Goal: Information Seeking & Learning: Check status

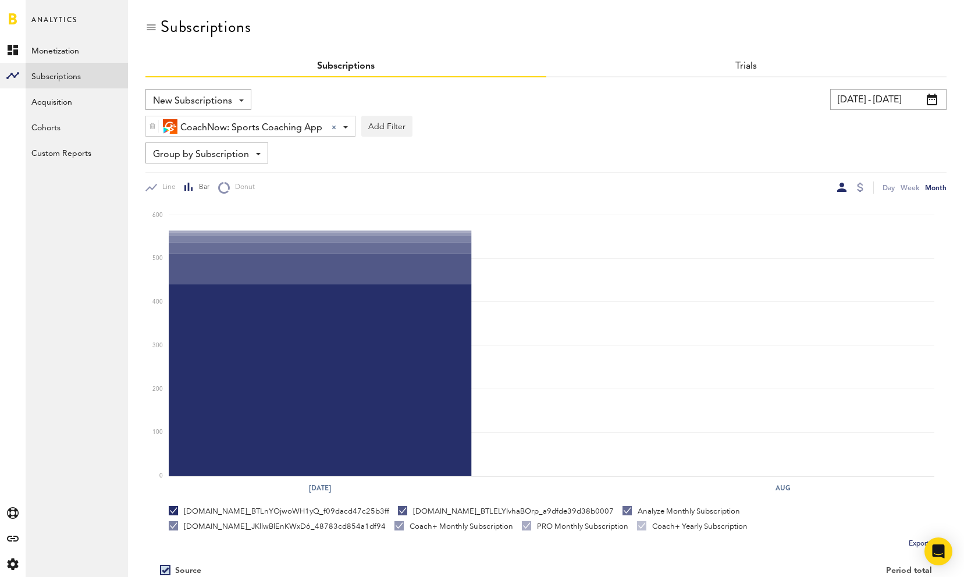
click at [244, 151] on span "Group by Subscription" at bounding box center [201, 155] width 96 height 20
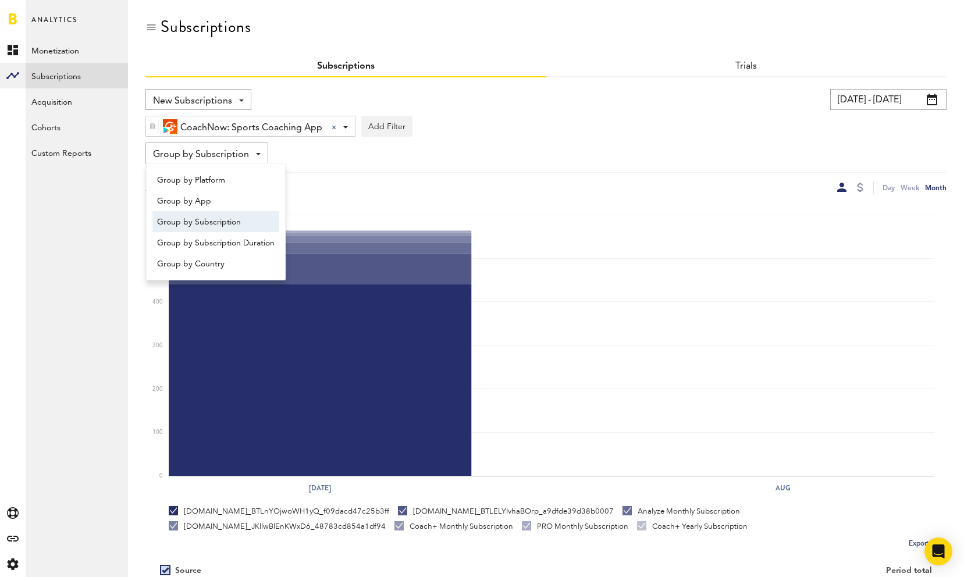
click at [243, 152] on span "Group by Subscription" at bounding box center [201, 155] width 96 height 20
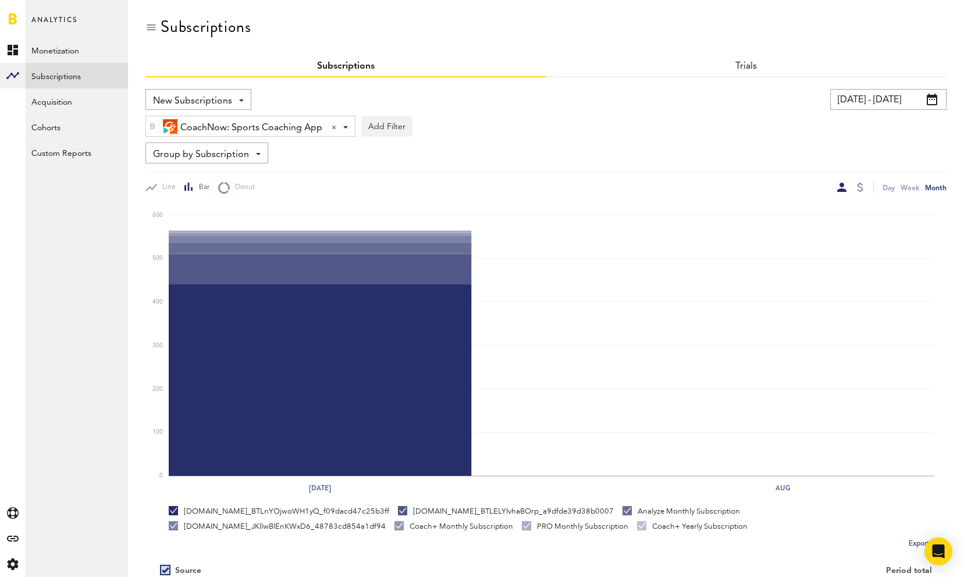
click at [227, 97] on span "New Subscriptions" at bounding box center [192, 101] width 79 height 20
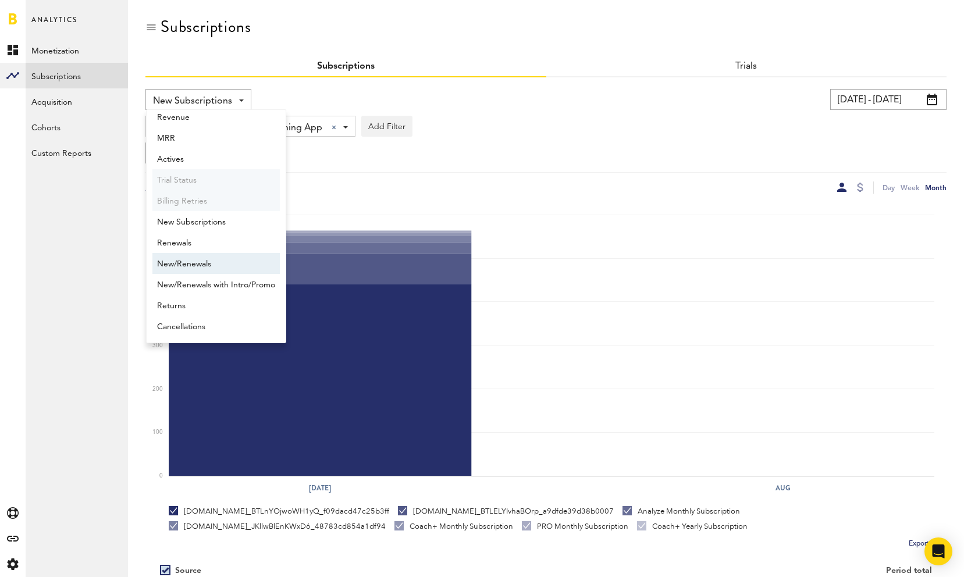
click at [216, 268] on span "New/Renewals" at bounding box center [216, 264] width 118 height 20
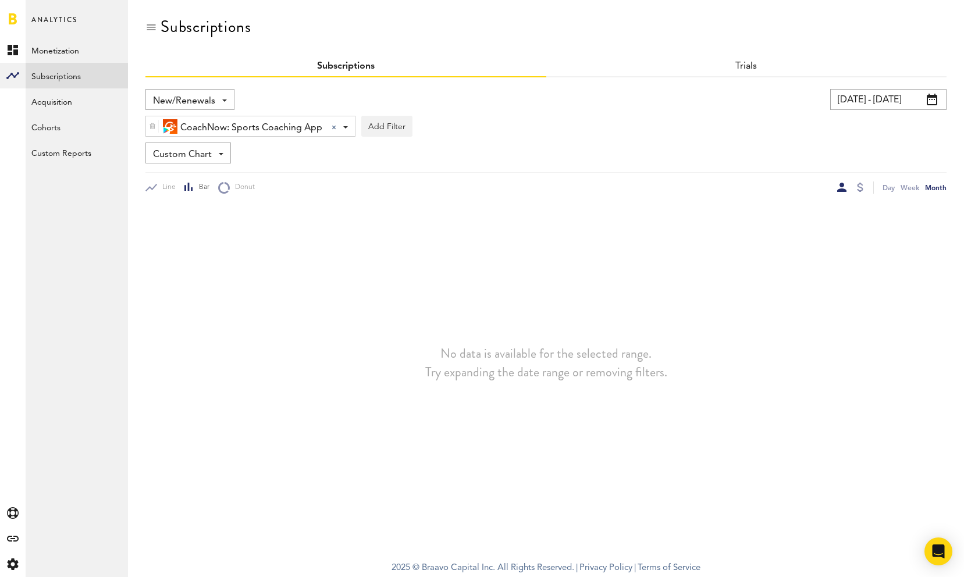
click at [220, 156] on div "Custom Chart Custom Chart" at bounding box center [188, 153] width 86 height 21
click at [280, 122] on span "CoachNow: Sports Coaching App" at bounding box center [251, 128] width 142 height 20
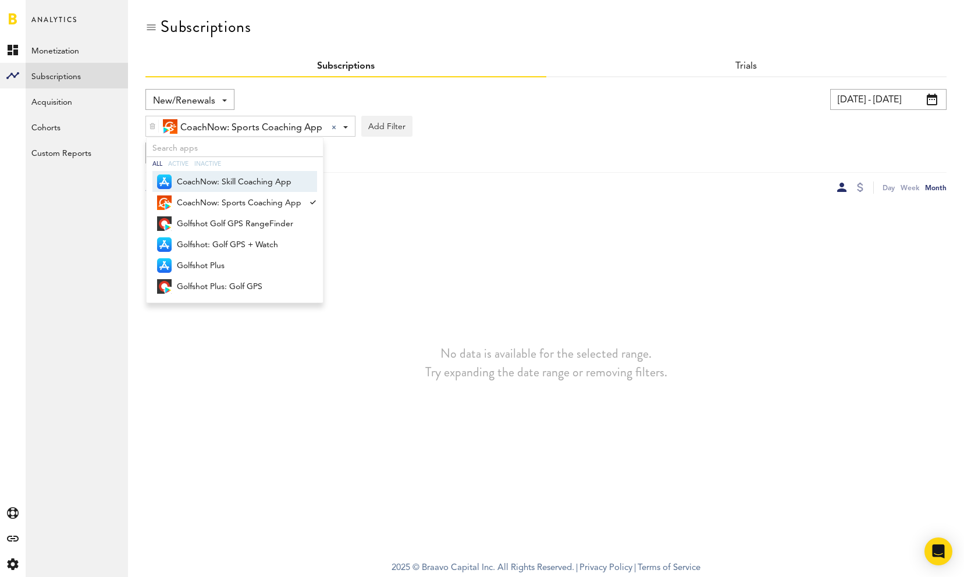
click at [269, 183] on span "CoachNow: Skill Coaching App" at bounding box center [239, 182] width 124 height 20
click at [306, 200] on div at bounding box center [311, 202] width 11 height 21
click at [465, 141] on div "New/Renewals Revenue MRR Actives Trial Status Billing Retries New Subscriptions…" at bounding box center [545, 141] width 801 height 105
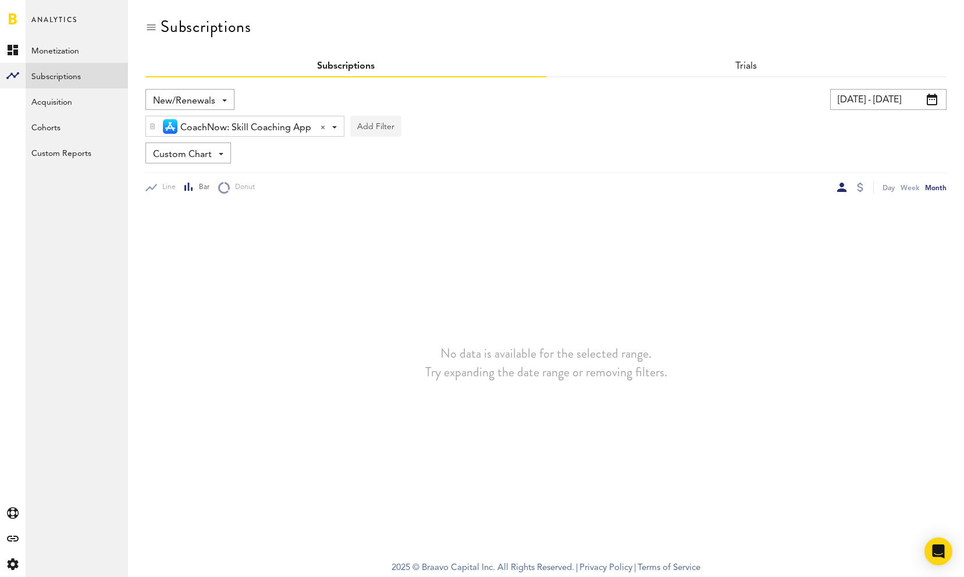
click at [385, 127] on button "Add Filter" at bounding box center [375, 126] width 51 height 21
click at [936, 99] on span at bounding box center [932, 100] width 10 height 12
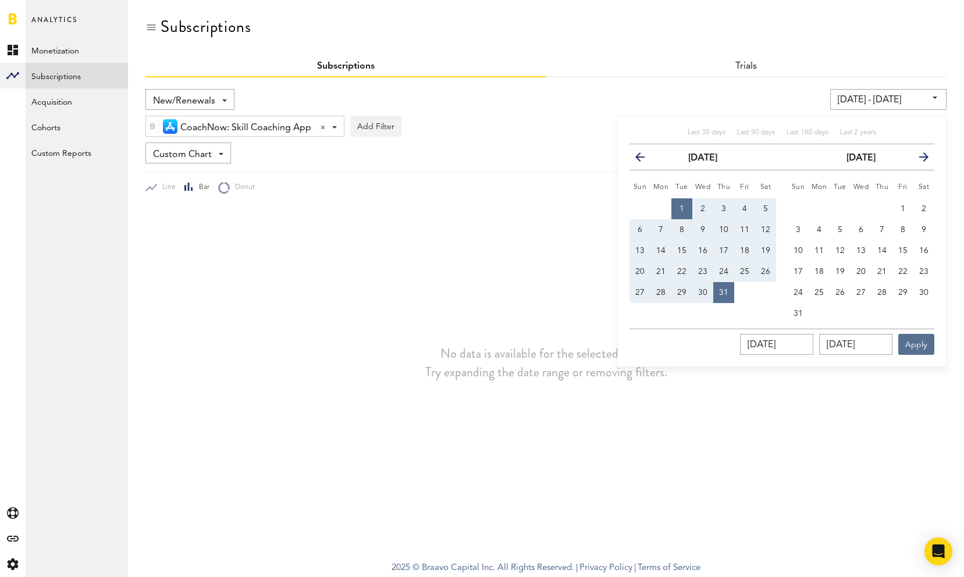
click at [919, 159] on icon "button" at bounding box center [919, 159] width 0 height 0
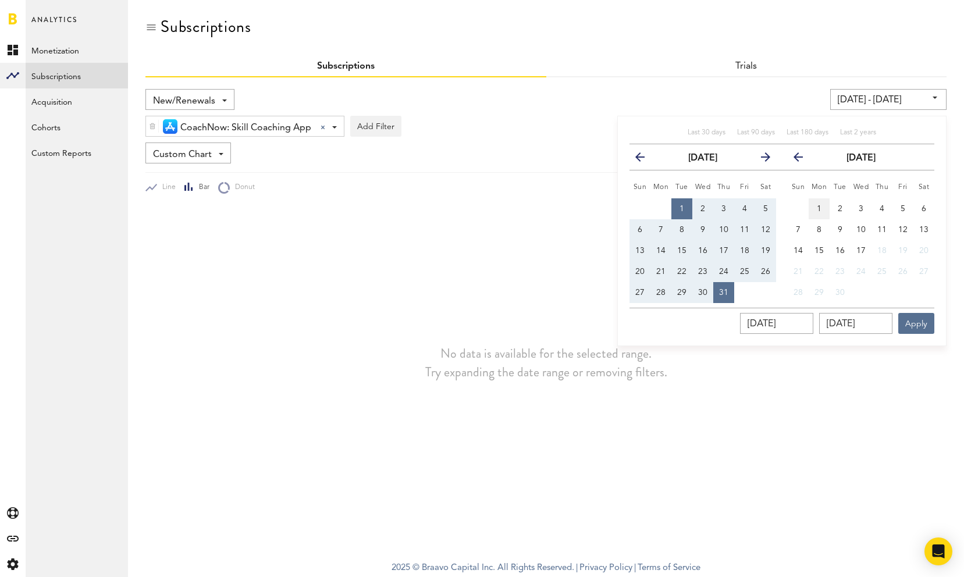
click at [817, 206] on span "1" at bounding box center [819, 209] width 5 height 8
type input "[DATE] - [DATE]"
type input "[DATE]"
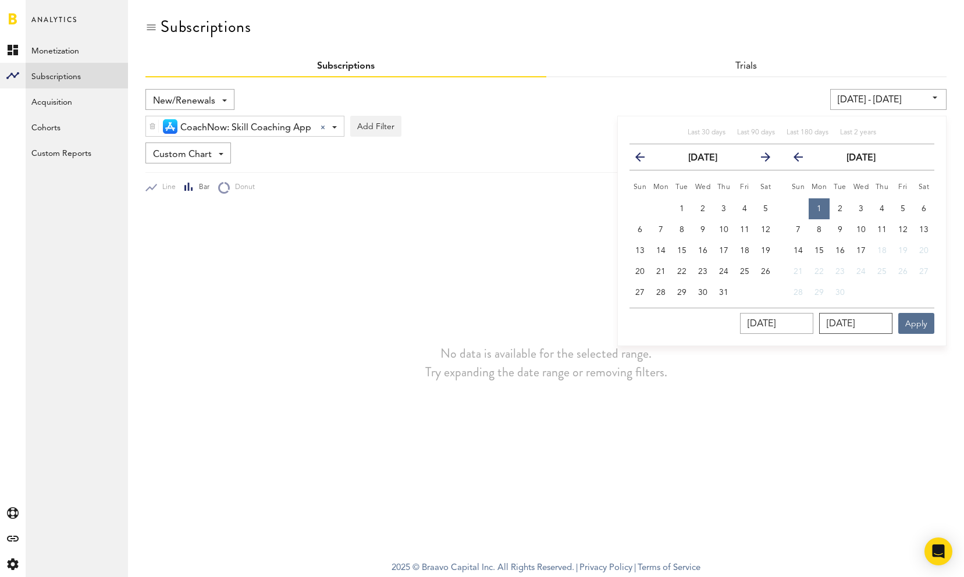
click at [845, 322] on input "[DATE]" at bounding box center [855, 323] width 73 height 21
click at [859, 323] on input "[DATE]" at bounding box center [855, 323] width 73 height 21
type input "09/32/025_"
type input "[DATE] - [DATE]"
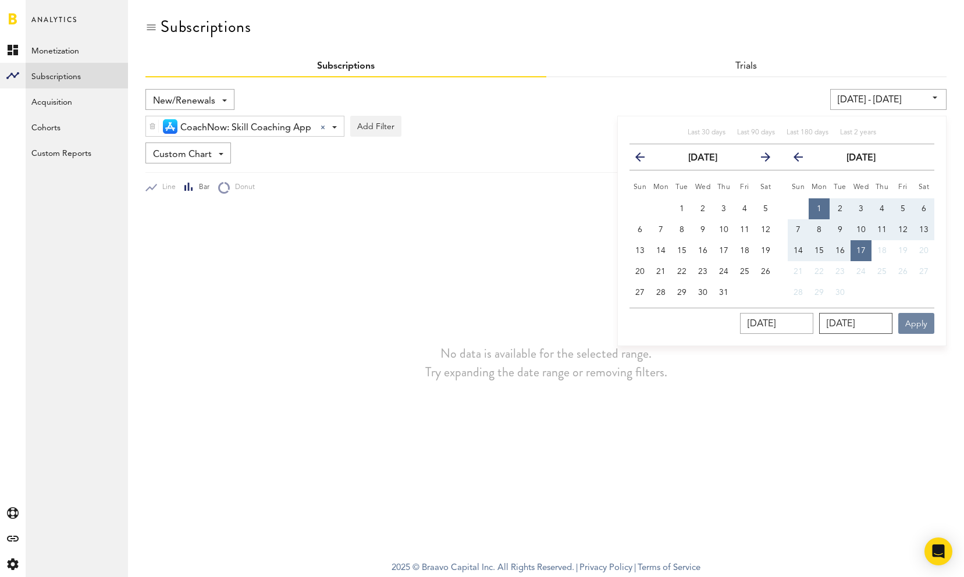
type input "[DATE]"
click at [917, 328] on button "Apply" at bounding box center [916, 323] width 36 height 21
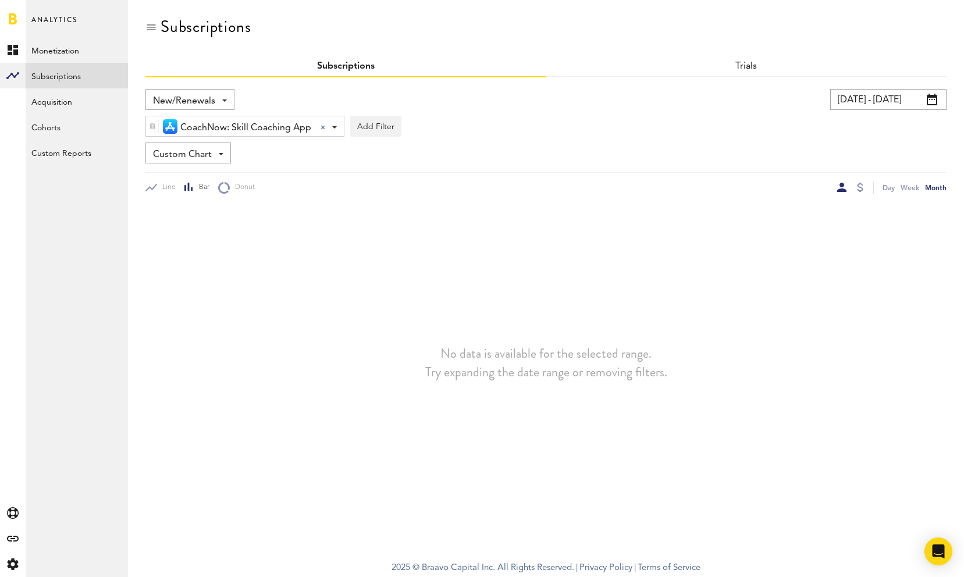
click at [197, 154] on span "Custom Chart" at bounding box center [182, 155] width 59 height 20
click at [197, 155] on span "Custom Chart" at bounding box center [182, 155] width 59 height 20
click at [198, 99] on span "New/Renewals" at bounding box center [184, 101] width 62 height 20
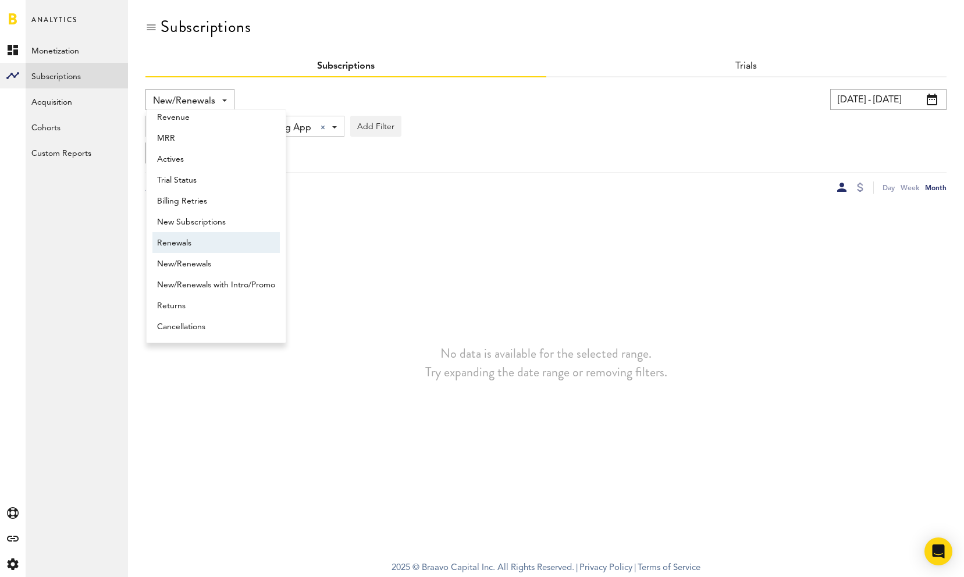
click at [194, 243] on span "Renewals" at bounding box center [216, 243] width 118 height 20
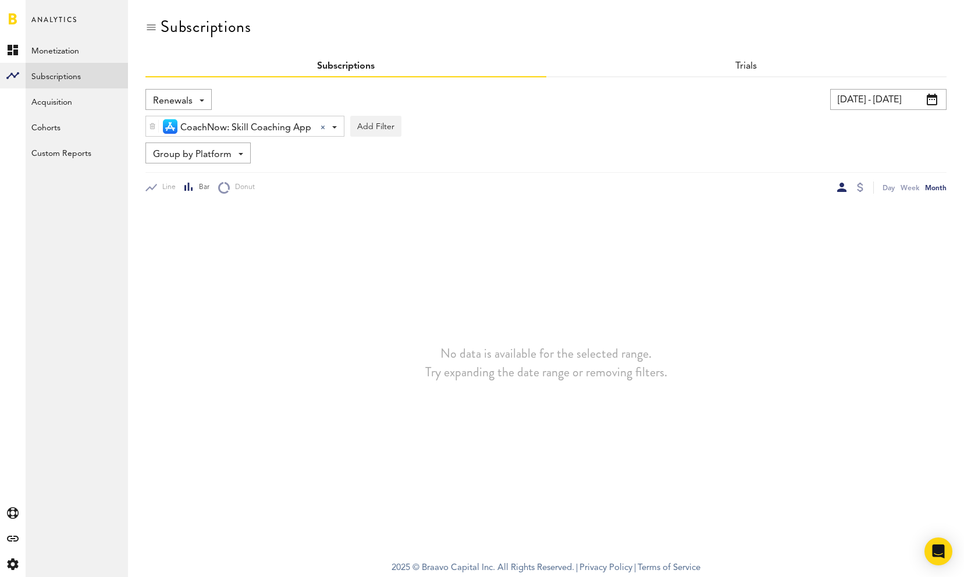
click at [283, 125] on span "CoachNow: Skill Coaching App" at bounding box center [245, 128] width 131 height 20
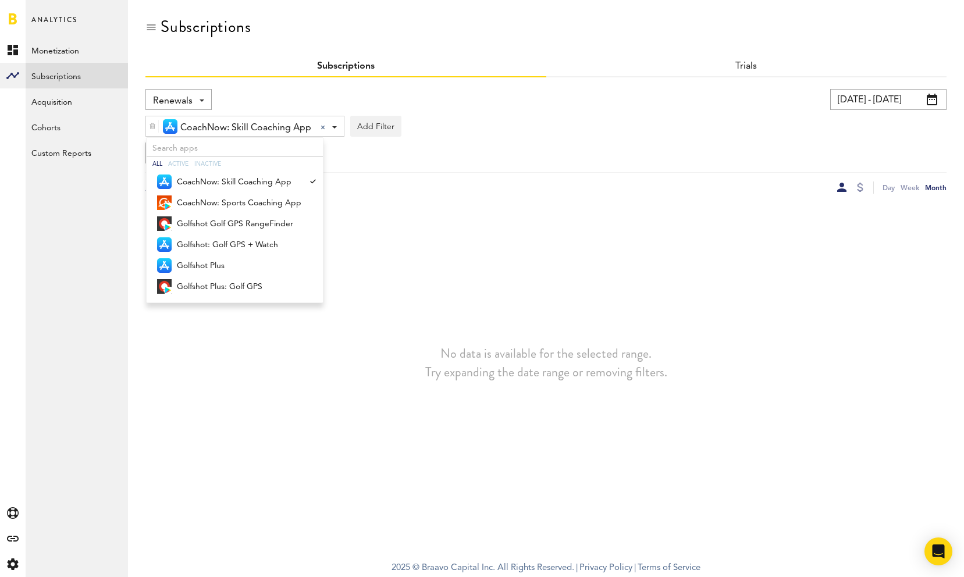
click at [283, 125] on span "CoachNow: Skill Coaching App" at bounding box center [245, 128] width 131 height 20
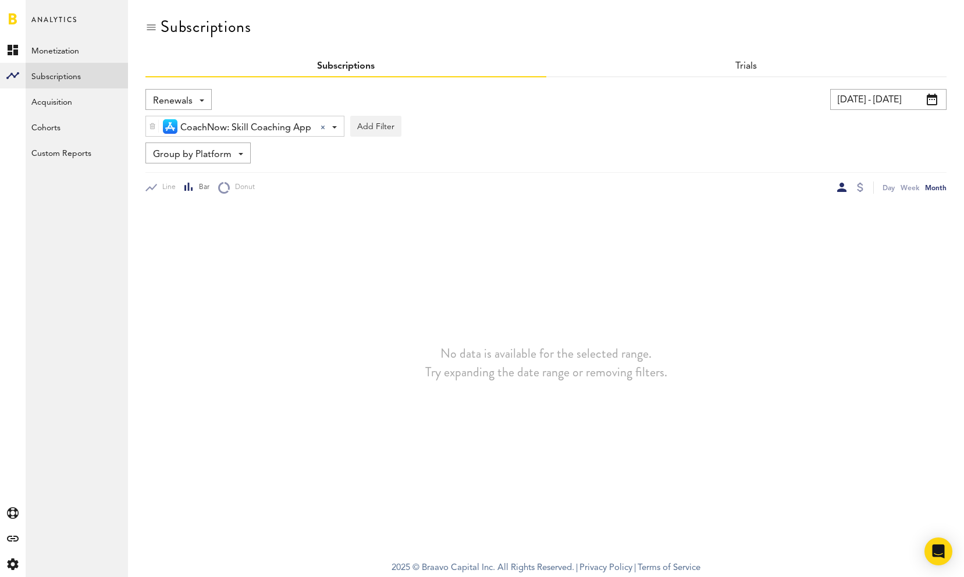
click at [250, 128] on span "CoachNow: Skill Coaching App" at bounding box center [245, 128] width 131 height 20
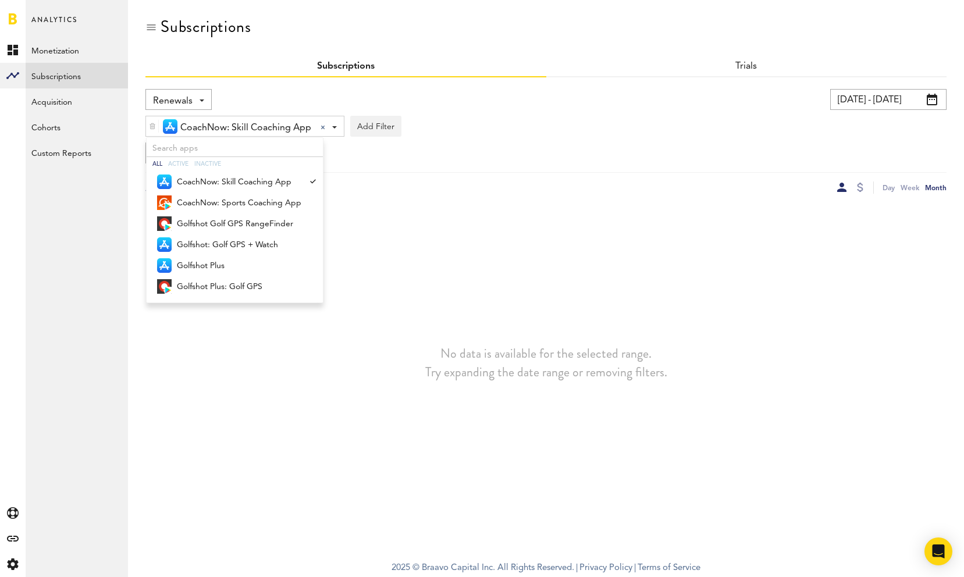
click at [249, 129] on span "CoachNow: Skill Coaching App" at bounding box center [245, 128] width 131 height 20
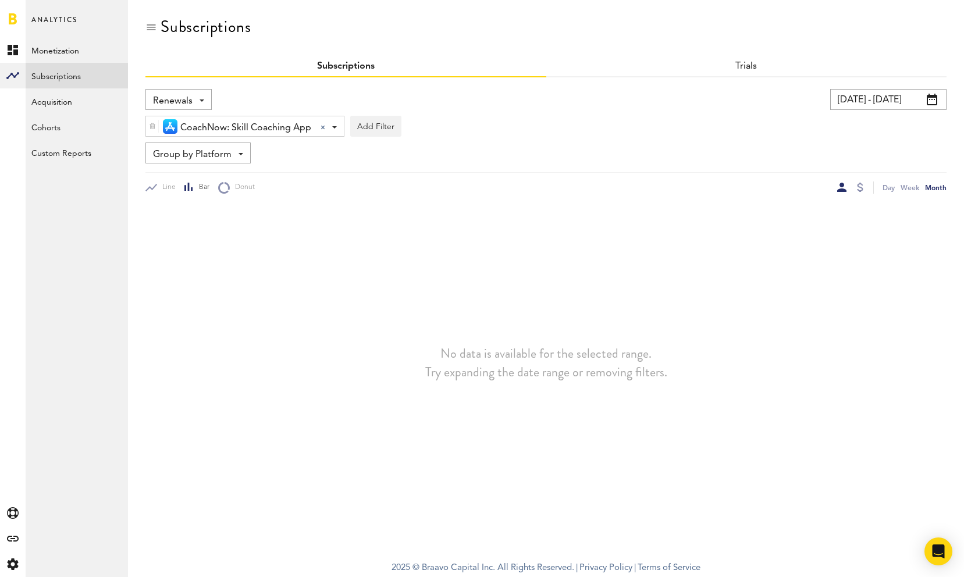
click at [234, 151] on div "Group by Platform Group by Platform Group by App Group by Subscription Group by…" at bounding box center [197, 153] width 105 height 21
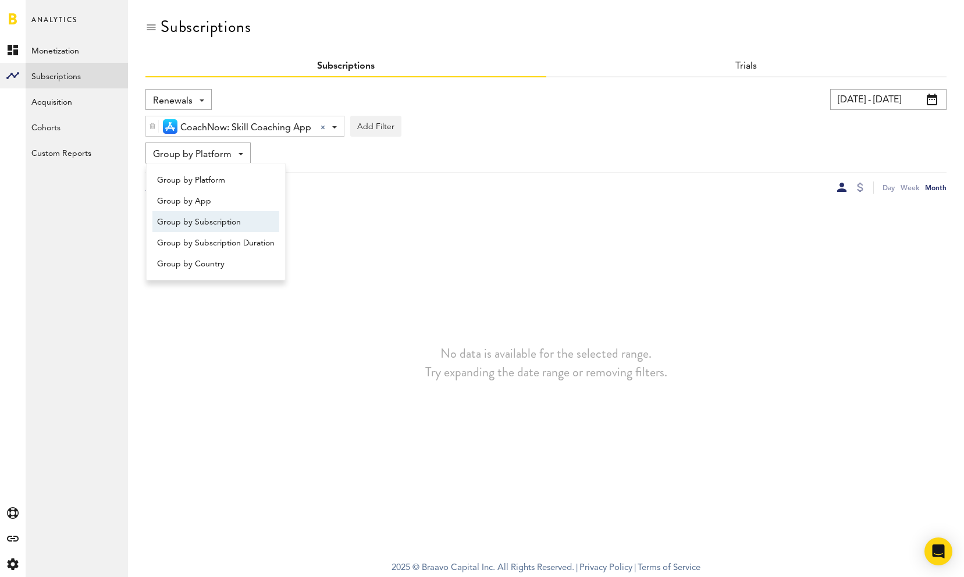
click at [226, 215] on span "Group by Subscription" at bounding box center [216, 222] width 118 height 20
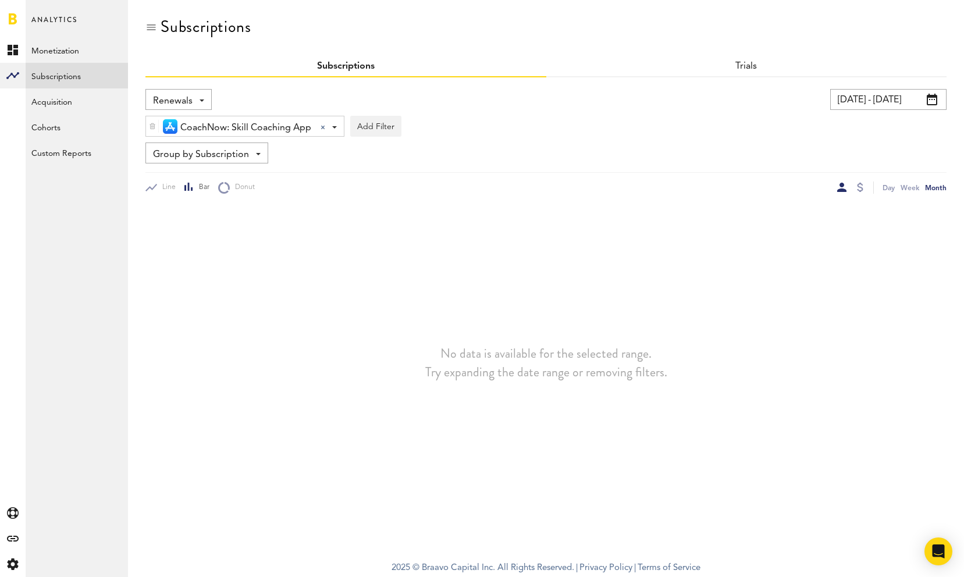
click at [867, 101] on input "[DATE] - [DATE]" at bounding box center [888, 99] width 116 height 21
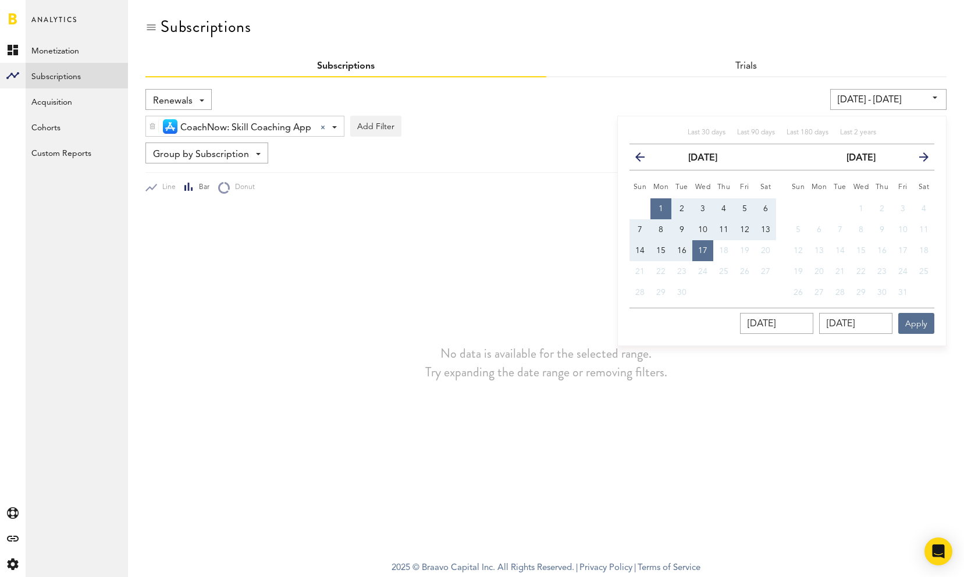
click at [529, 135] on div "CoachNow: Skill Coaching App CoachNow: Skill Coaching App All Active Inactive C…" at bounding box center [545, 123] width 801 height 27
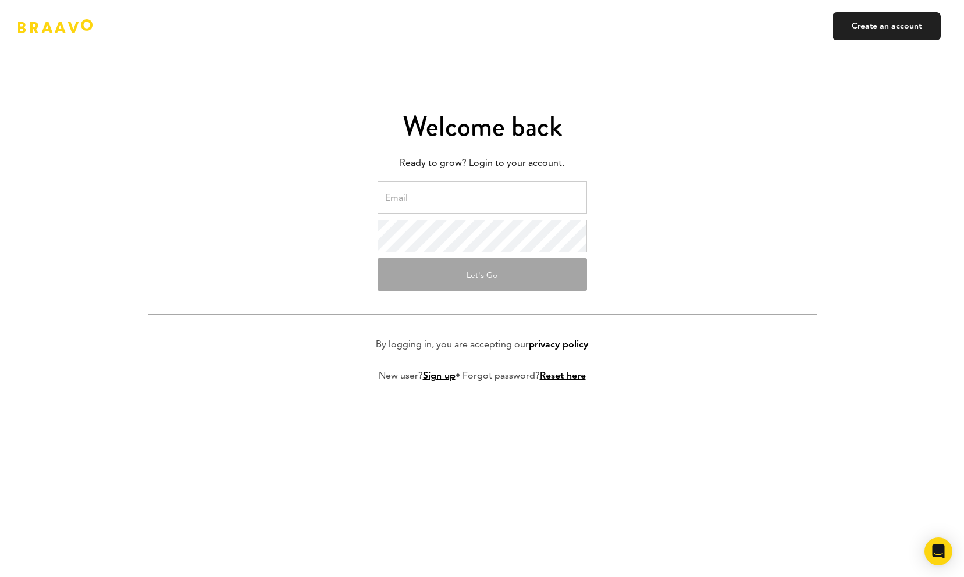
type input "alex.berlin@golfgenius.com"
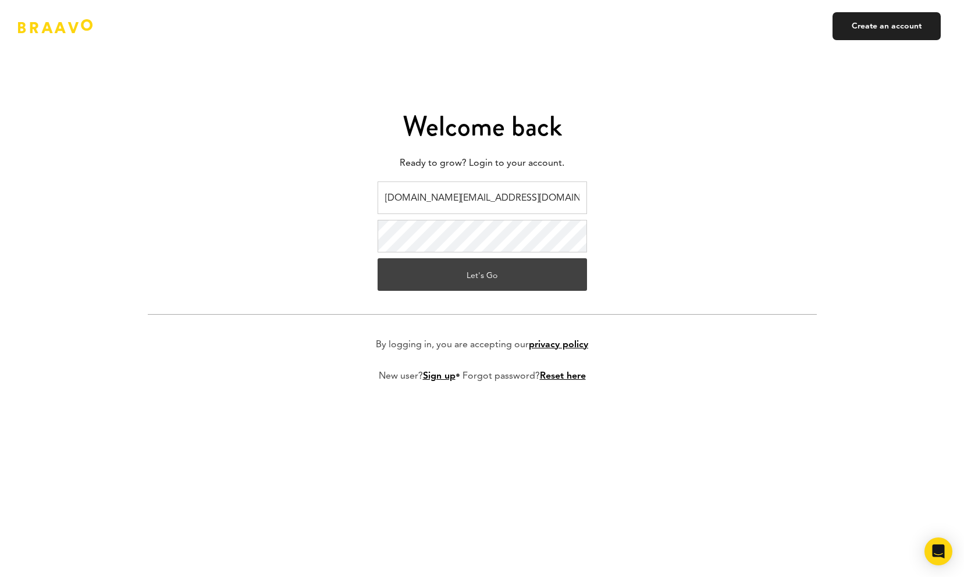
click at [444, 283] on button "Let's Go" at bounding box center [482, 274] width 209 height 33
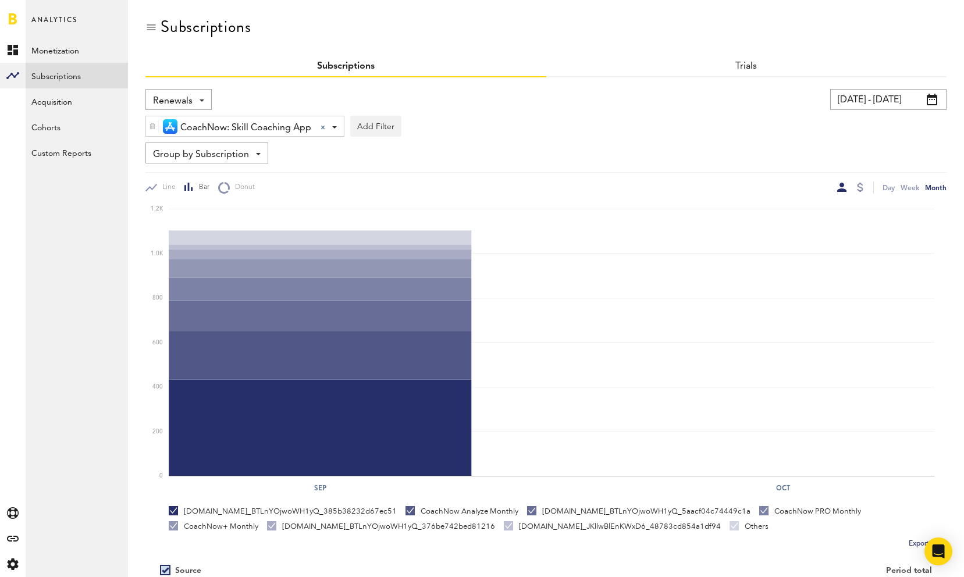
click at [875, 104] on input "[DATE] - [DATE]" at bounding box center [888, 99] width 116 height 21
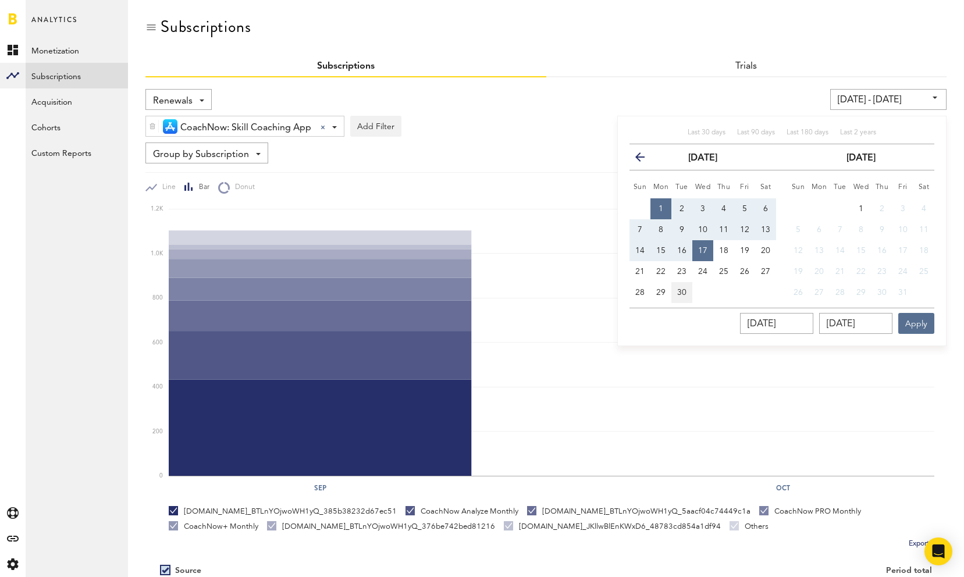
click at [680, 293] on span "30" at bounding box center [681, 293] width 9 height 8
type input "[DATE] - [DATE]"
type input "[DATE]"
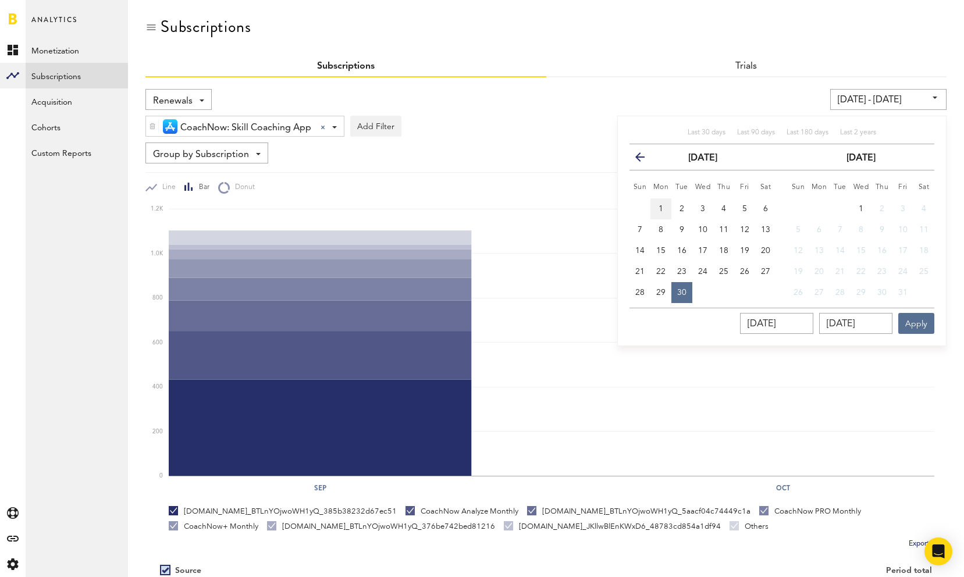
click at [661, 207] on span "1" at bounding box center [661, 209] width 5 height 8
type input "[DATE] - [DATE]"
type input "[DATE]"
click at [682, 296] on span "30" at bounding box center [681, 293] width 9 height 8
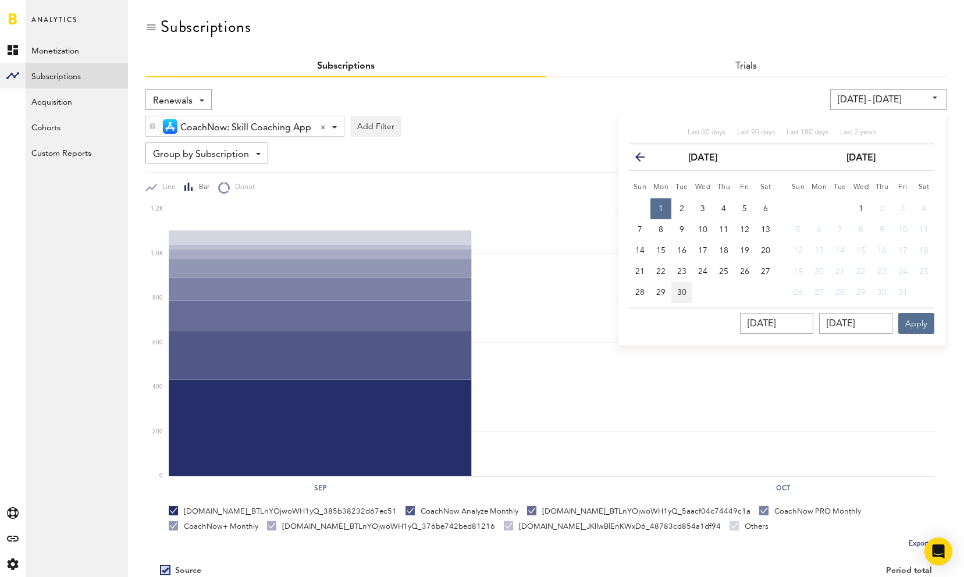
type input "[DATE] - [DATE]"
type input "[DATE]"
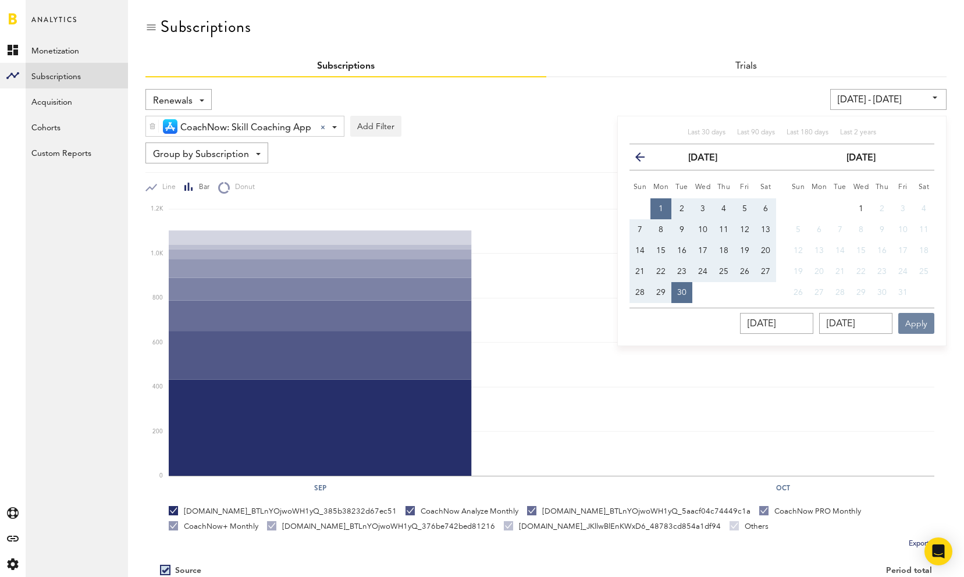
click at [912, 326] on button "Apply" at bounding box center [916, 323] width 36 height 21
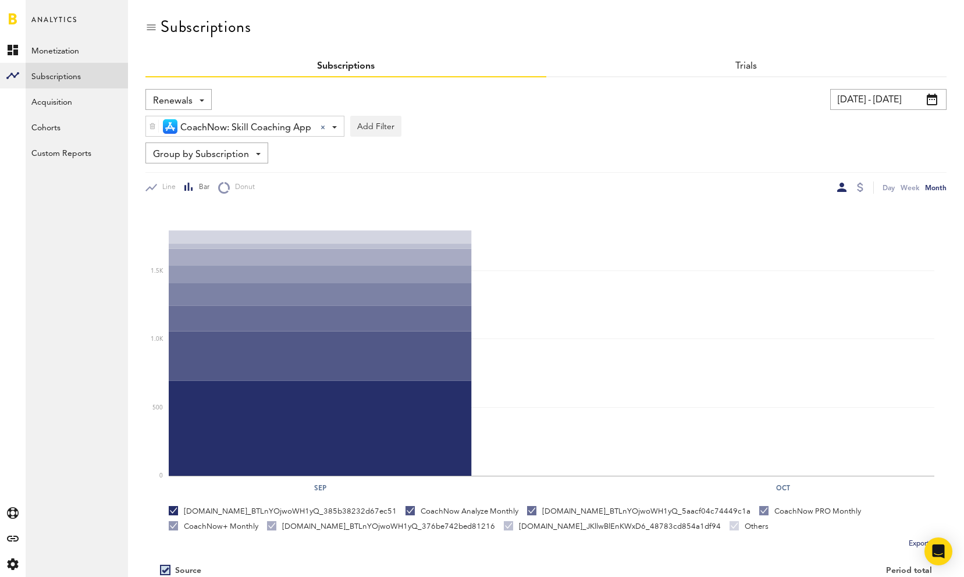
click at [200, 101] on span at bounding box center [202, 100] width 5 height 2
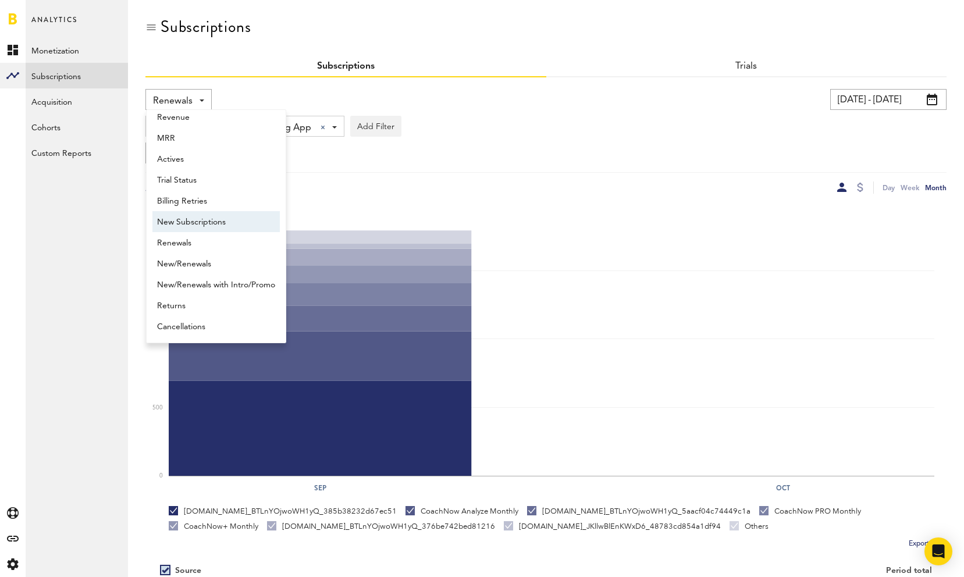
click at [213, 223] on span "New Subscriptions" at bounding box center [216, 222] width 118 height 20
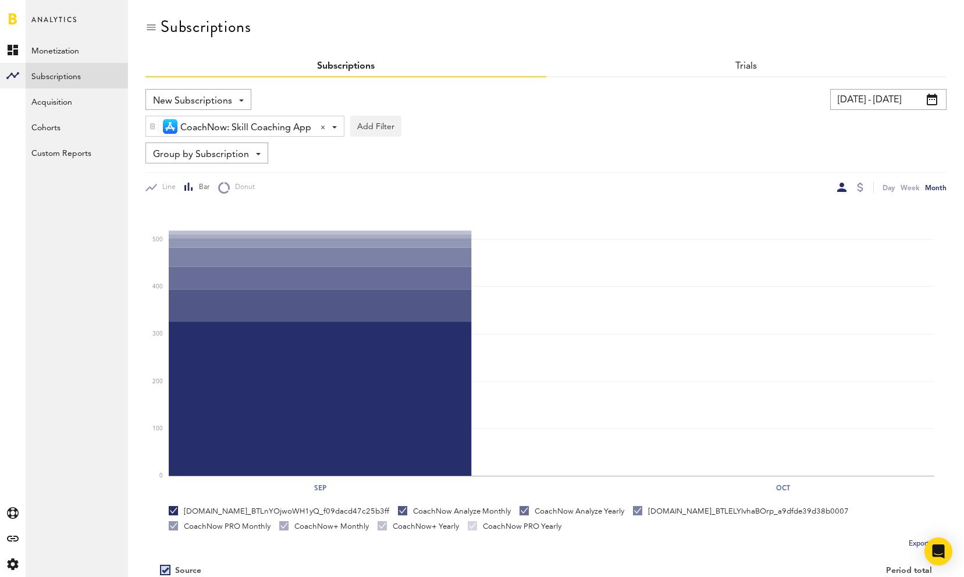
click at [204, 99] on span "New Subscriptions" at bounding box center [192, 101] width 79 height 20
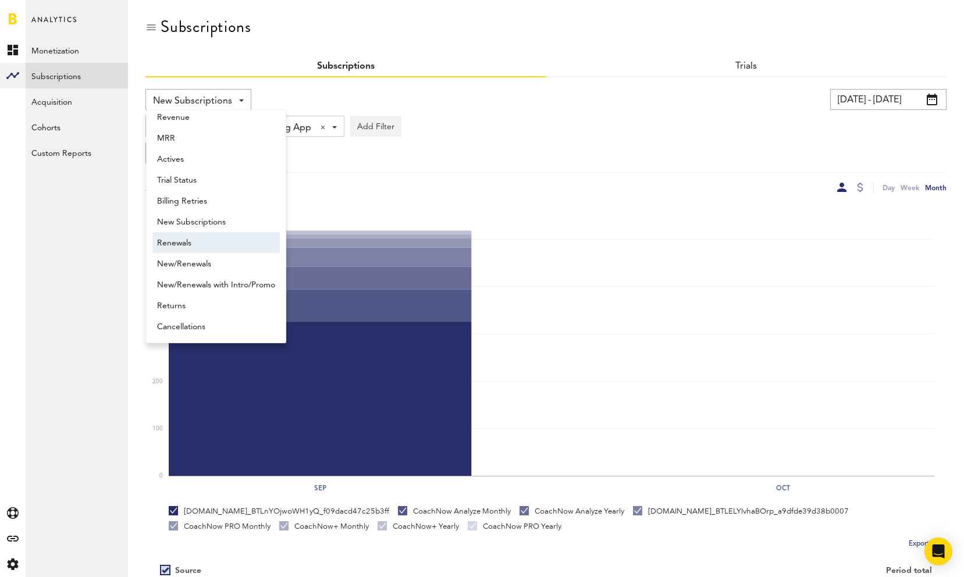
click at [195, 248] on span "Renewals" at bounding box center [216, 243] width 118 height 20
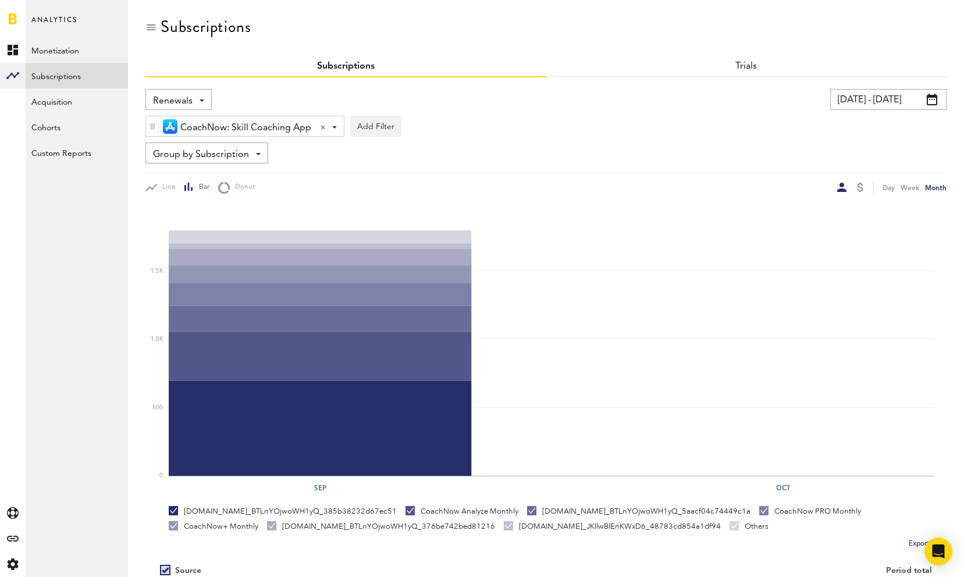
click at [291, 127] on span "CoachNow: Skill Coaching App" at bounding box center [245, 128] width 131 height 20
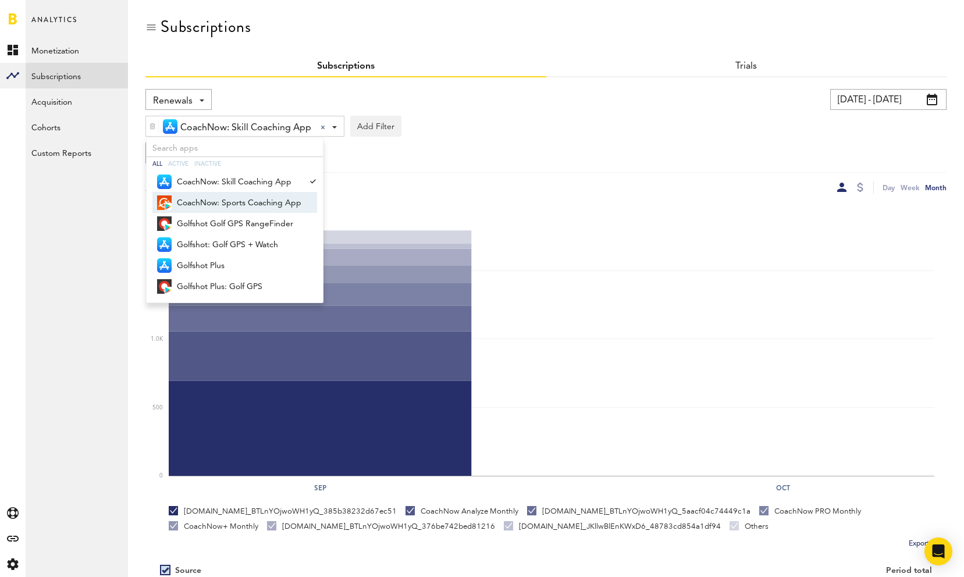
click at [278, 204] on span "CoachNow: Sports Coaching App" at bounding box center [239, 203] width 124 height 20
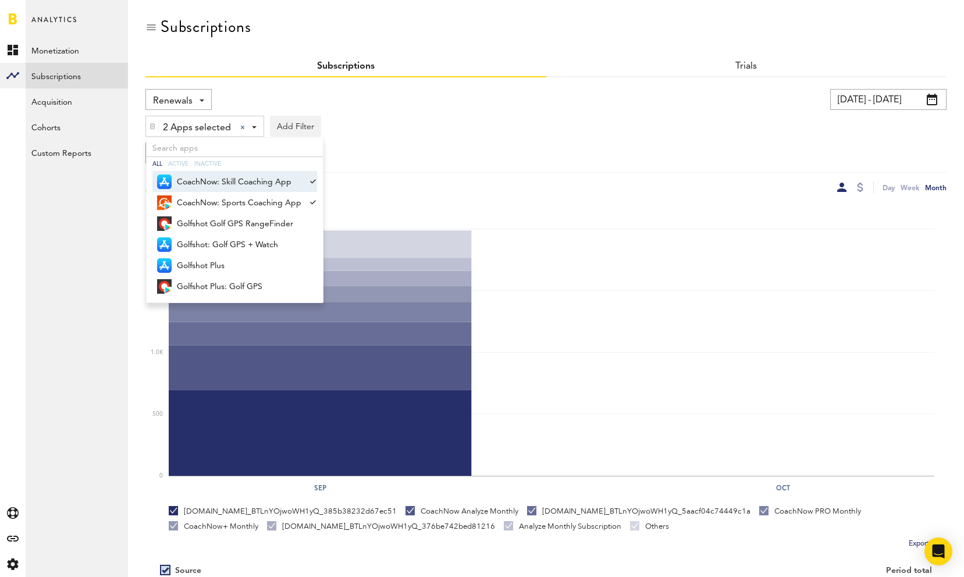
click at [296, 180] on span "CoachNow: Skill Coaching App" at bounding box center [239, 182] width 124 height 20
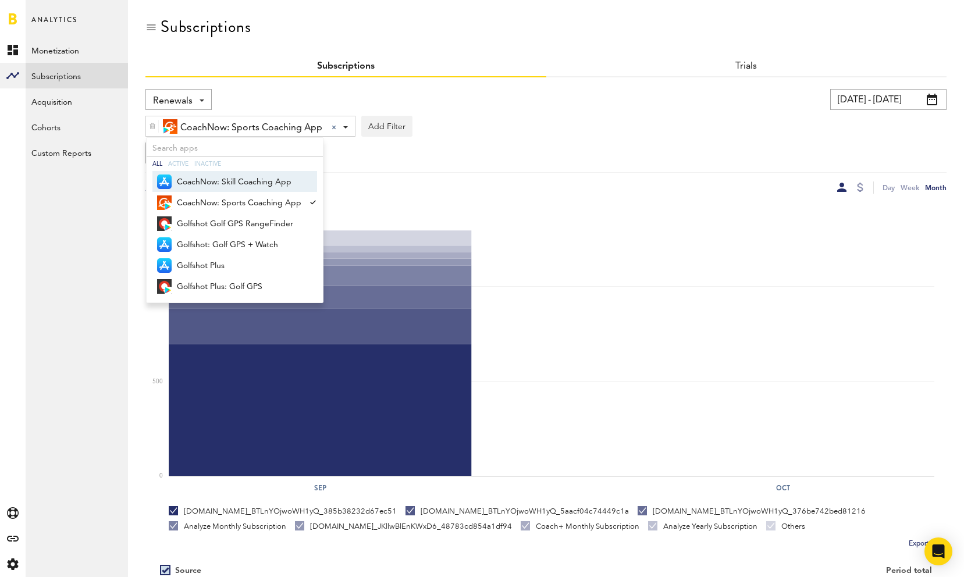
click at [543, 140] on div "Renewals Revenue MRR Actives Trial Status Billing Retries New Subscriptions Ren…" at bounding box center [545, 141] width 801 height 105
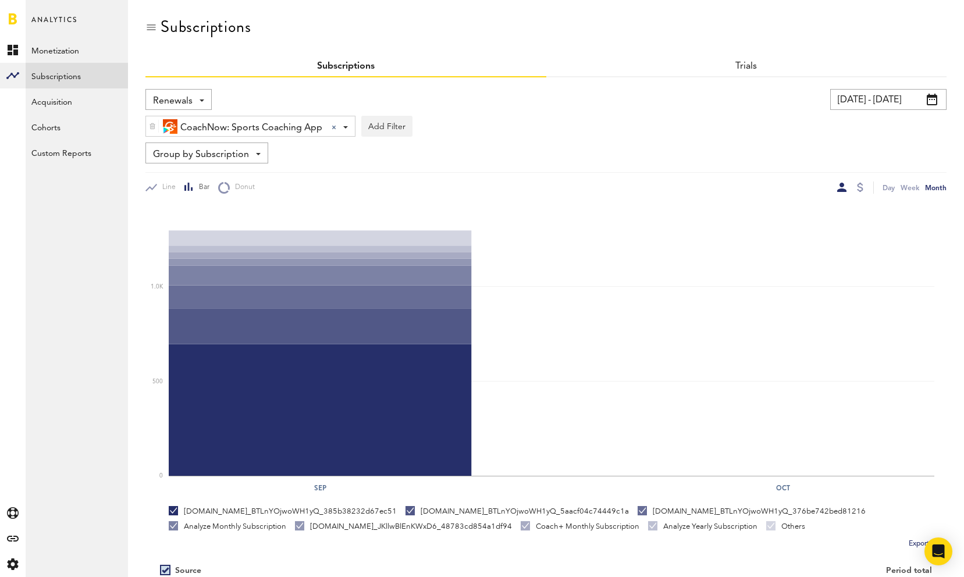
click at [200, 102] on div "Renewals Revenue MRR Actives Trial Status Billing Retries New Subscriptions Ren…" at bounding box center [178, 99] width 66 height 21
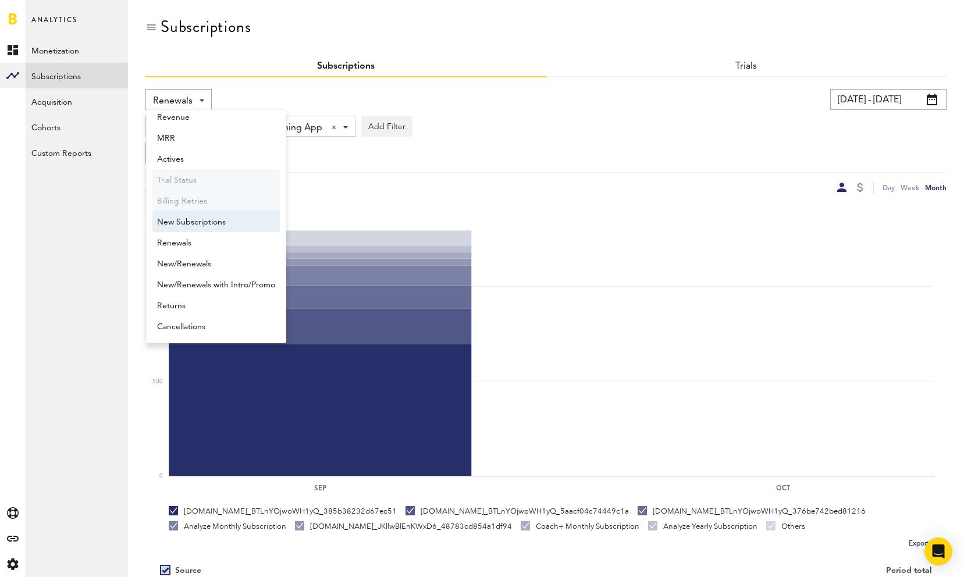
click at [194, 222] on span "New Subscriptions" at bounding box center [216, 222] width 118 height 20
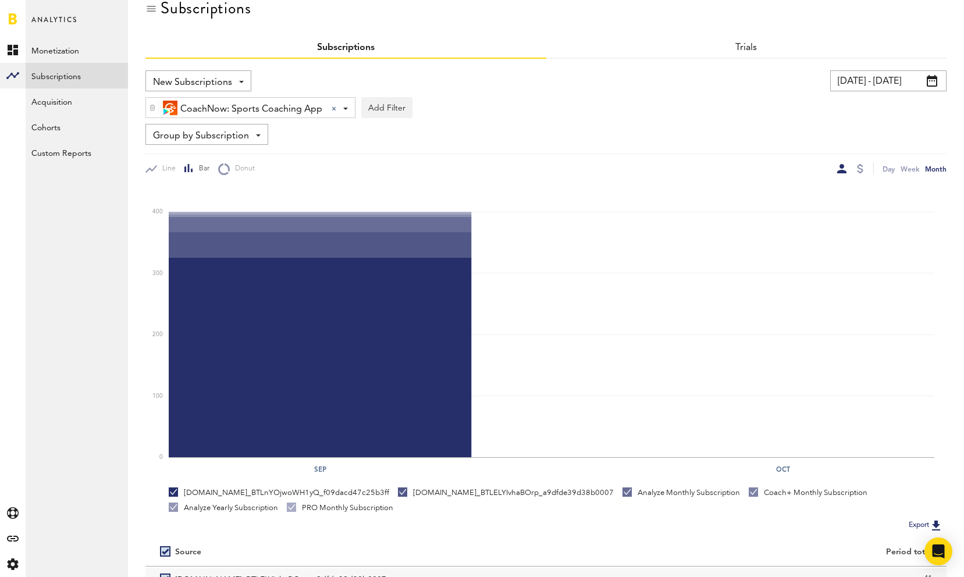
scroll to position [8, 0]
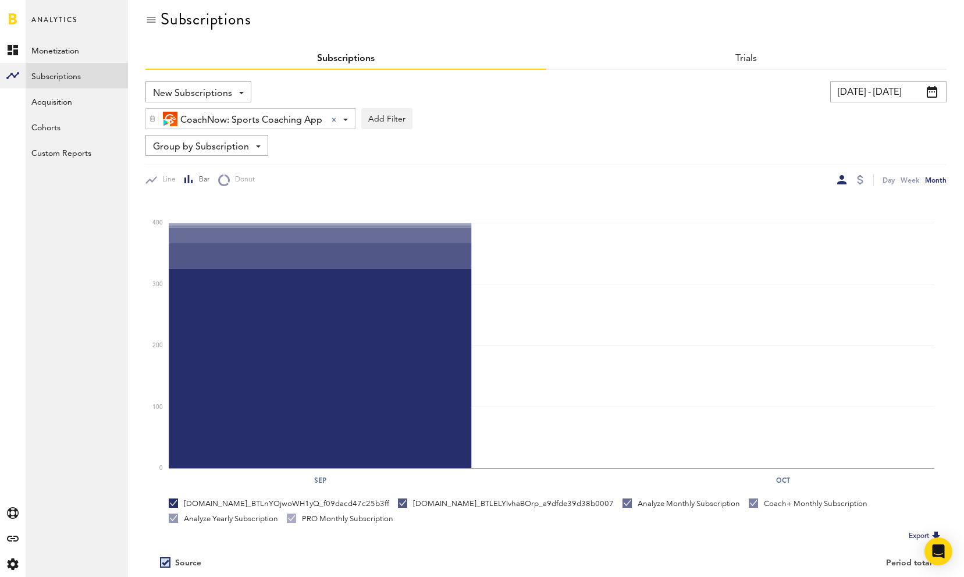
click at [210, 96] on span "New Subscriptions" at bounding box center [192, 94] width 79 height 20
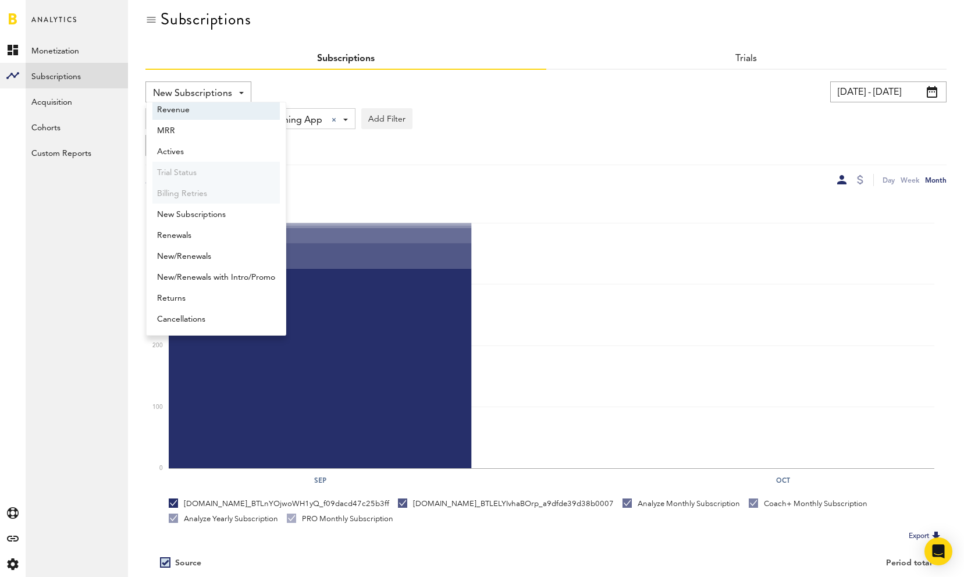
click at [208, 114] on span "Revenue" at bounding box center [216, 110] width 118 height 20
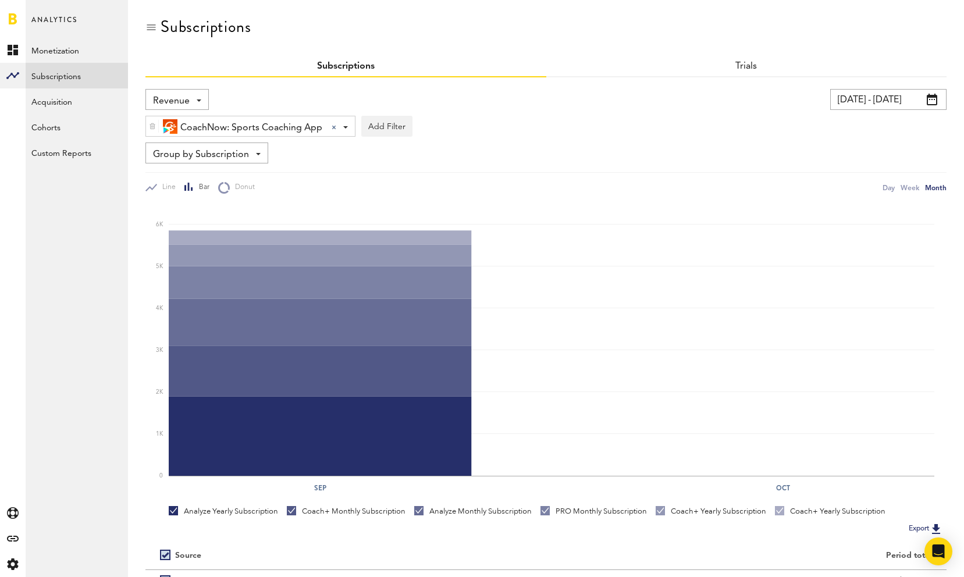
click at [190, 101] on div "Revenue Revenue MRR Actives Trial Status Billing Retries New Subscriptions Rene…" at bounding box center [176, 99] width 63 height 21
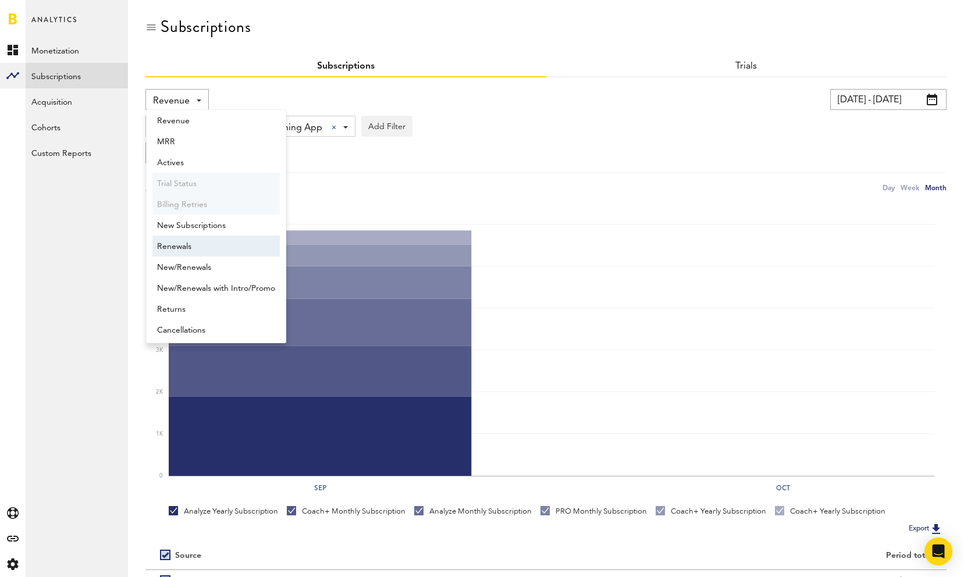
click at [205, 249] on span "Renewals" at bounding box center [216, 247] width 118 height 20
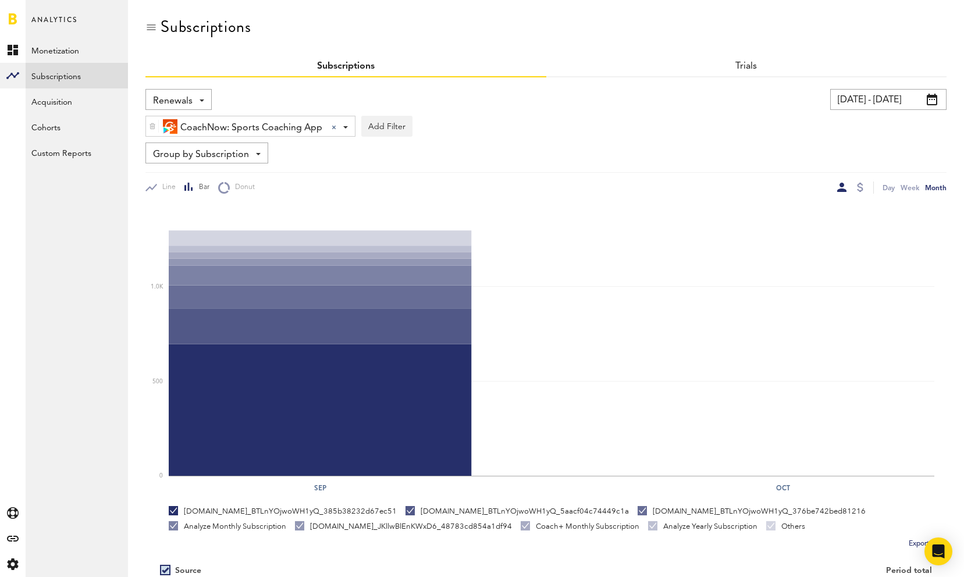
click at [193, 105] on div "Renewals Revenue MRR Actives Trial Status Billing Retries New Subscriptions Ren…" at bounding box center [178, 99] width 66 height 21
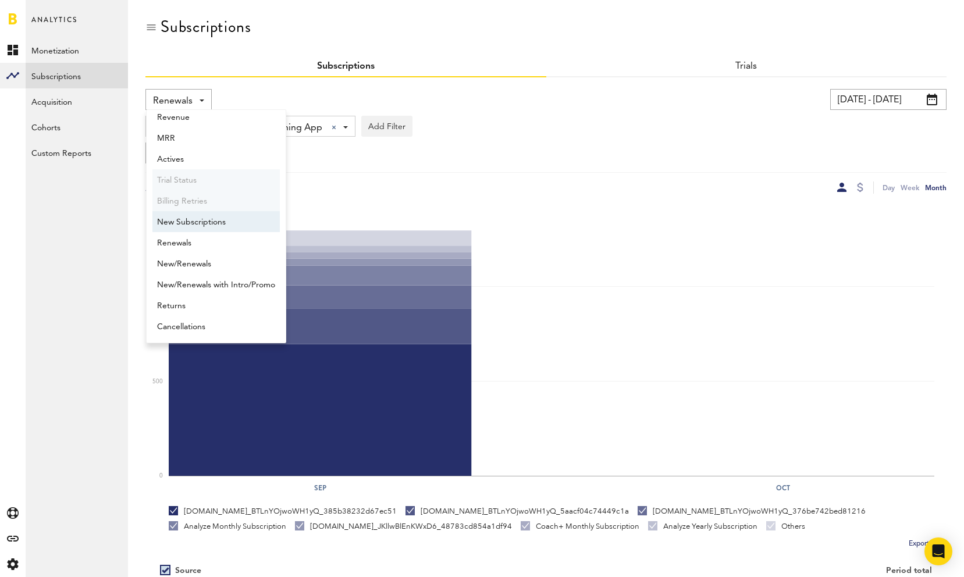
click at [186, 226] on span "New Subscriptions" at bounding box center [216, 222] width 118 height 20
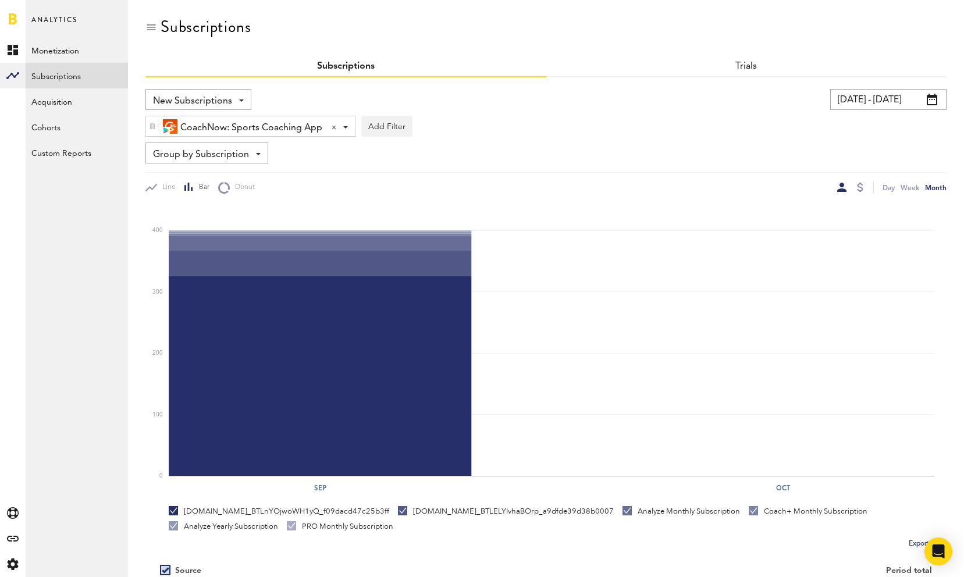
click at [209, 99] on span "New Subscriptions" at bounding box center [192, 101] width 79 height 20
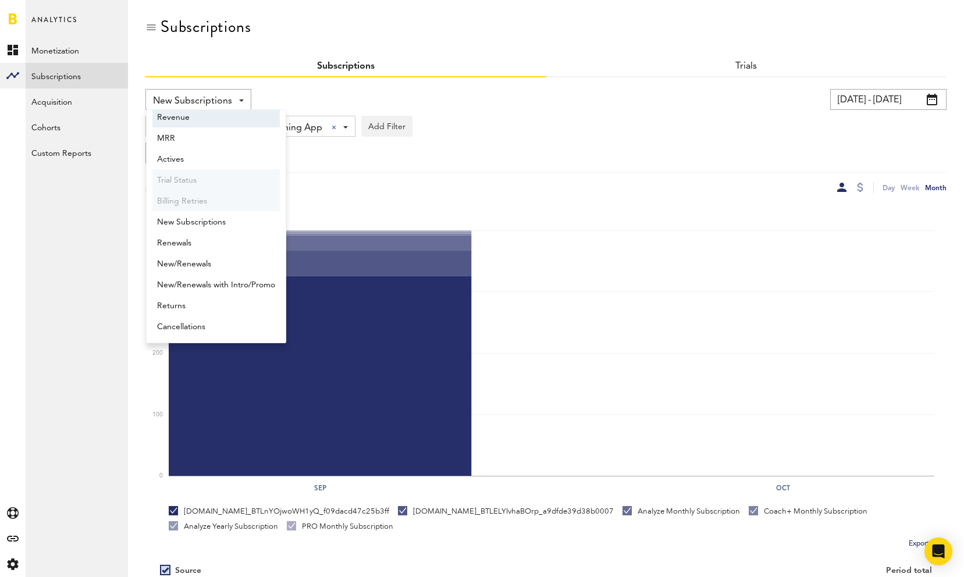
click at [195, 122] on span "Revenue" at bounding box center [216, 118] width 118 height 20
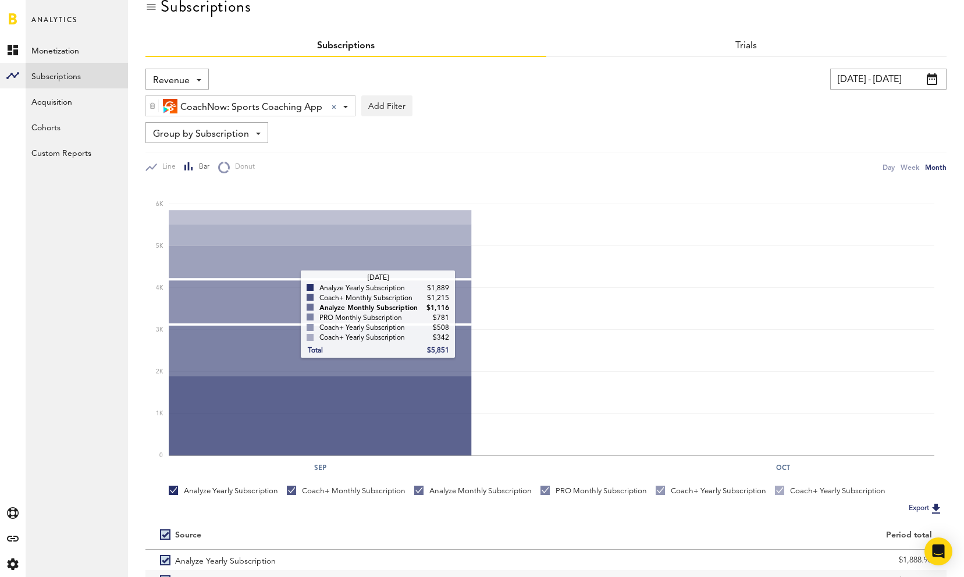
scroll to position [14, 0]
